Goal: Obtain resource: Obtain resource

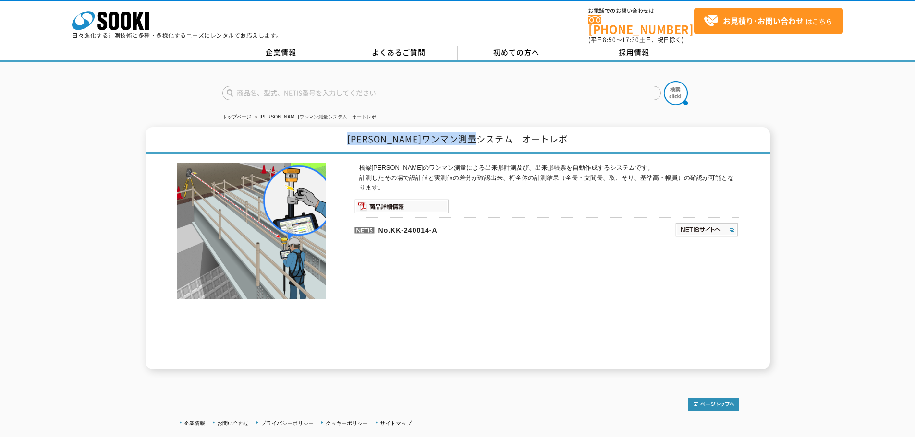
drag, startPoint x: 556, startPoint y: 133, endPoint x: 372, endPoint y: 133, distance: 183.9
click at [372, 133] on h1 "[PERSON_NAME]ワンマン測量システム　オートレポ" at bounding box center [457, 140] width 624 height 26
copy h1 "[PERSON_NAME]ワンマン測量システム　オートレポ"
drag, startPoint x: 445, startPoint y: 226, endPoint x: 380, endPoint y: 229, distance: 65.4
click at [380, 229] on p "No.KK-240014-A" at bounding box center [468, 228] width 228 height 23
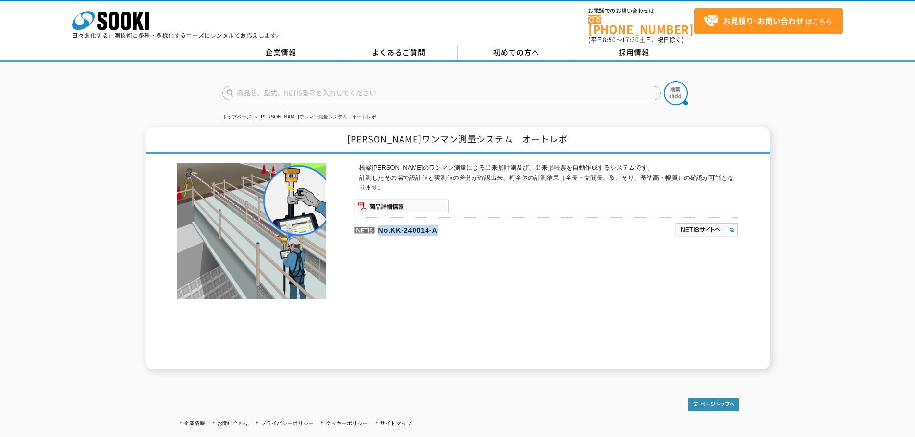
copy p "No.KK-240014-A"
click at [445, 287] on div "橋梁[PERSON_NAME]のワンマン測量による出来形計測及び、出来形帳票を自動作成するシステムです。 計測したその場で設計値と実測値の差分が確認出来、桁全…" at bounding box center [546, 266] width 384 height 206
click at [374, 199] on img at bounding box center [401, 206] width 95 height 14
